Goal: Information Seeking & Learning: Learn about a topic

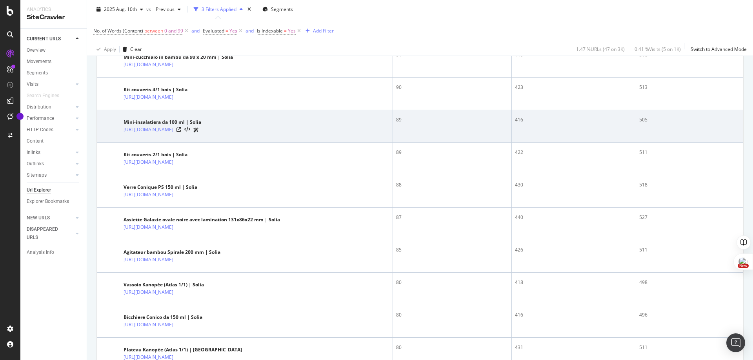
scroll to position [994, 0]
click at [181, 132] on icon at bounding box center [178, 129] width 5 height 5
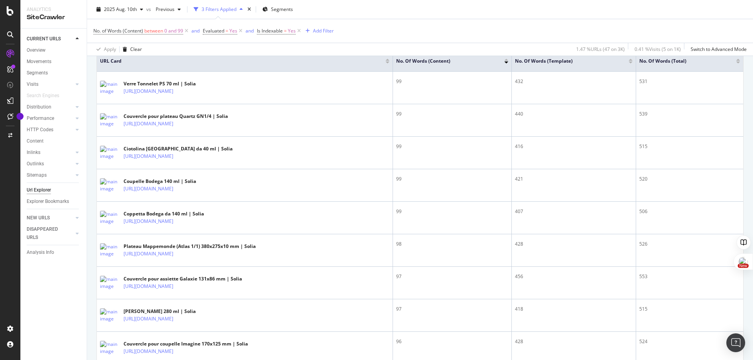
scroll to position [0, 0]
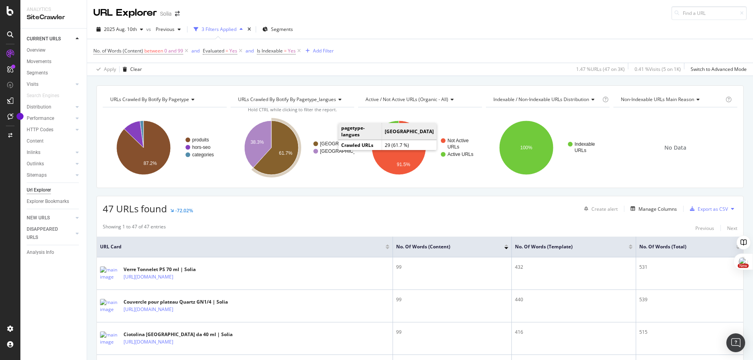
click at [330, 142] on text "[GEOGRAPHIC_DATA]" at bounding box center [344, 143] width 49 height 5
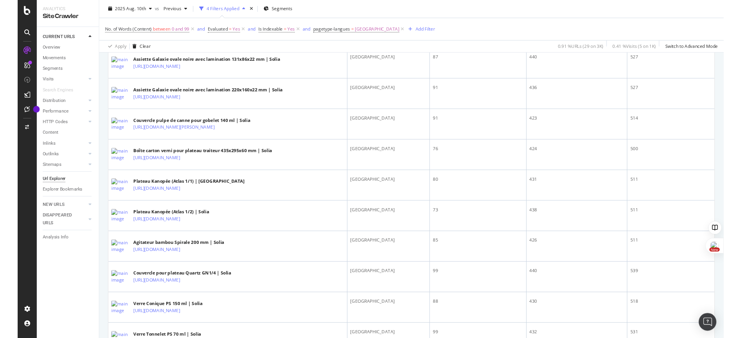
scroll to position [751, 0]
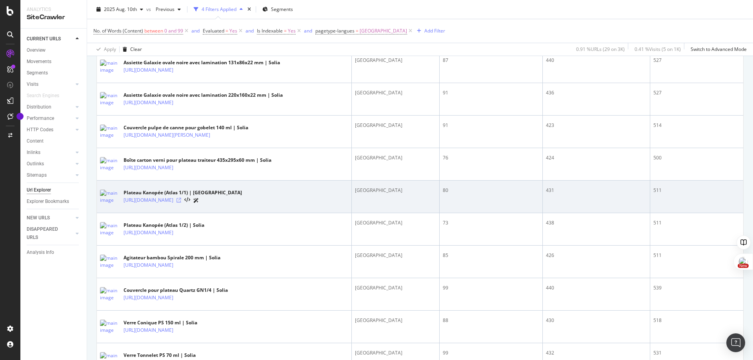
click at [181, 203] on icon at bounding box center [178, 200] width 5 height 5
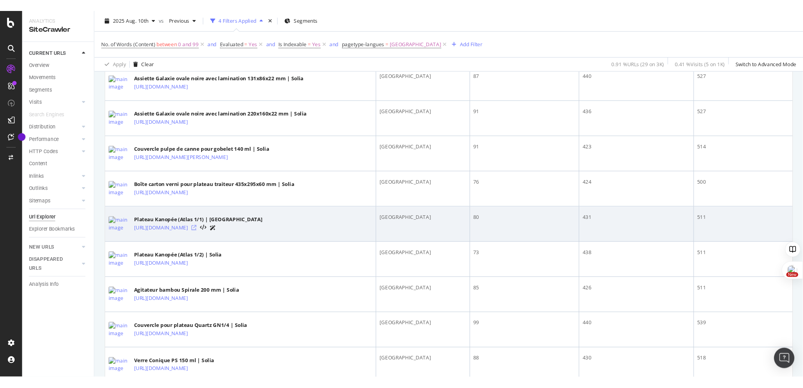
scroll to position [751, 0]
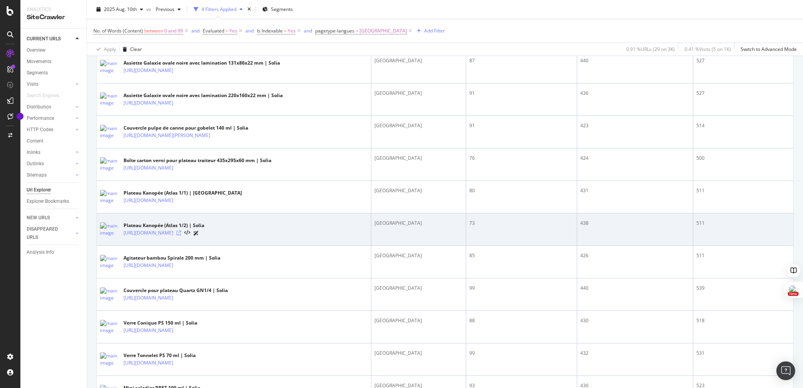
click at [181, 236] on icon at bounding box center [178, 233] width 5 height 5
